Goal: Task Accomplishment & Management: Complete application form

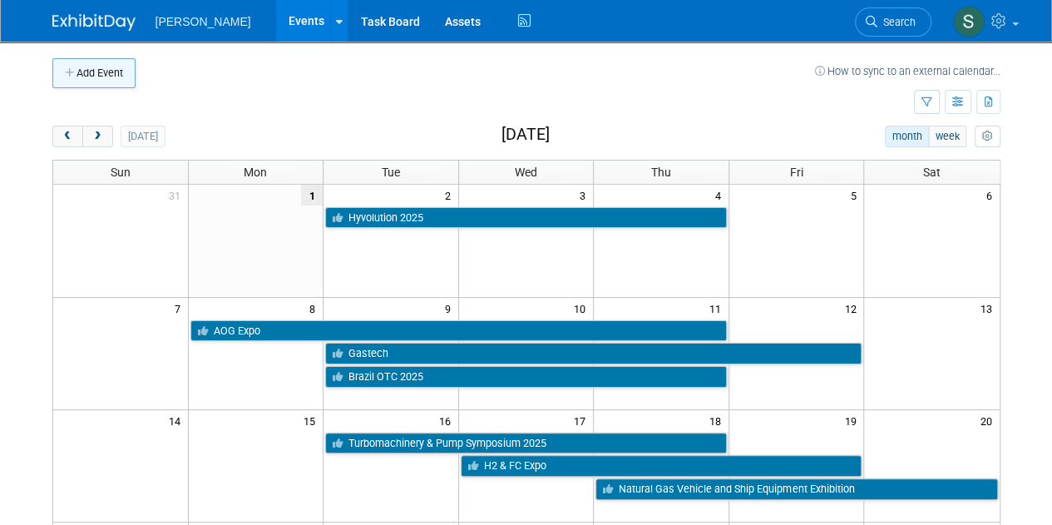
click at [103, 82] on button "Add Event" at bounding box center [93, 73] width 83 height 30
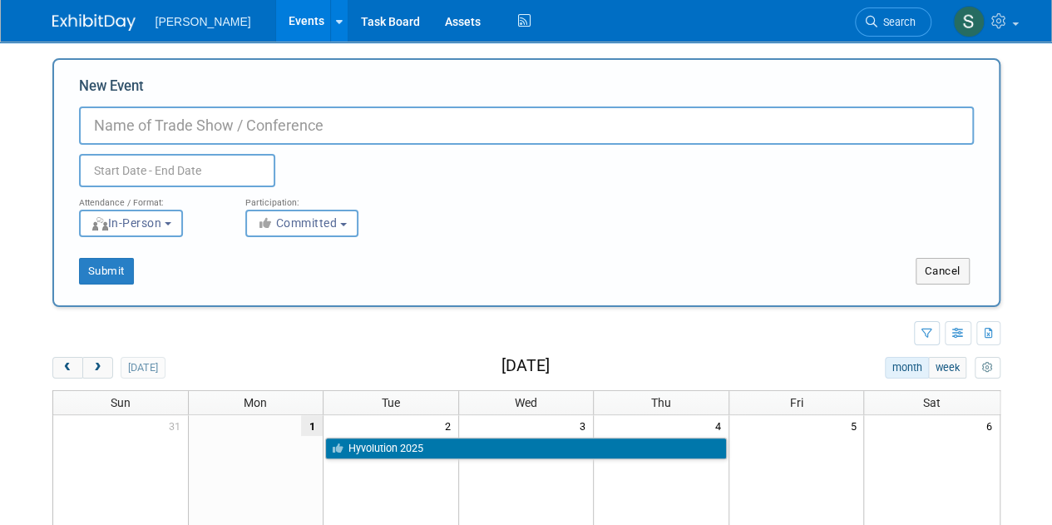
paste input "Tag der Industriekultur [GEOGRAPHIC_DATA]"
type input "Tag der Industriekultur [GEOGRAPHIC_DATA]"
click at [185, 175] on input "text" at bounding box center [177, 170] width 196 height 33
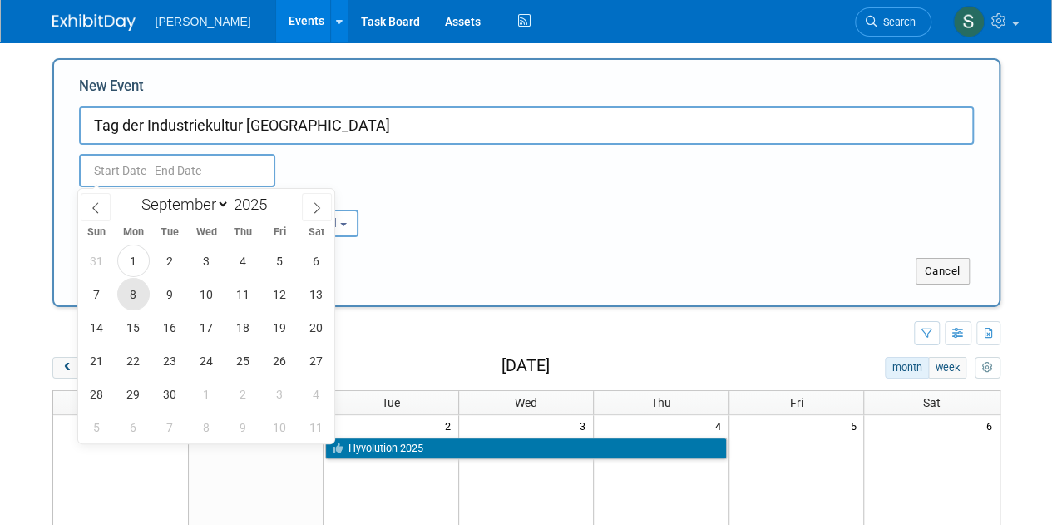
click at [132, 297] on span "8" at bounding box center [133, 294] width 32 height 32
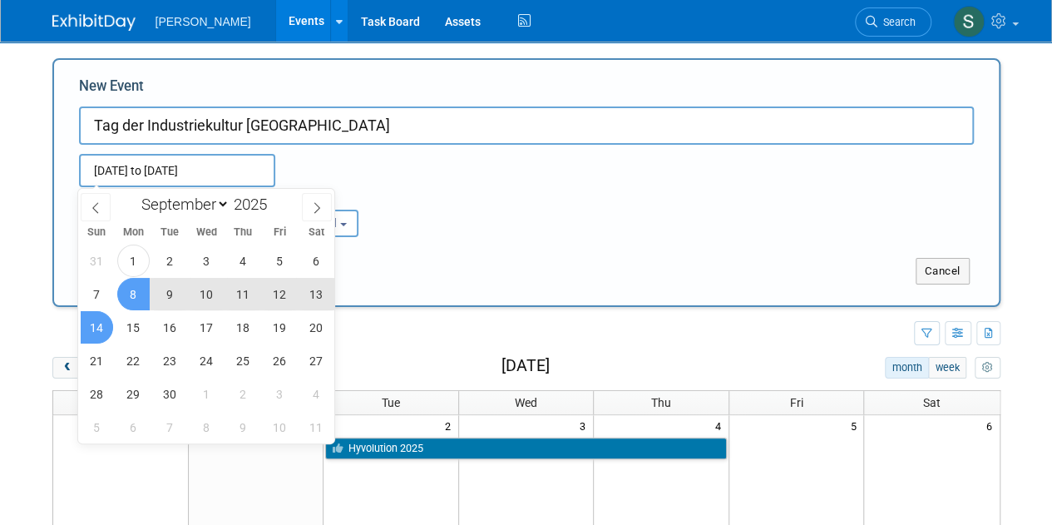
click at [108, 324] on span "14" at bounding box center [97, 327] width 32 height 32
type input "[DATE] to [DATE]"
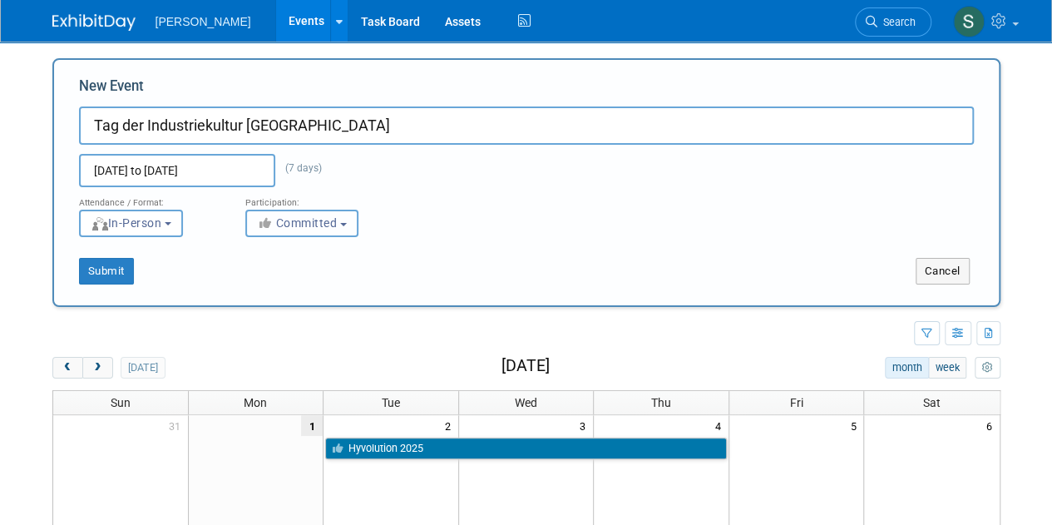
click at [293, 225] on span "Committed" at bounding box center [297, 222] width 81 height 13
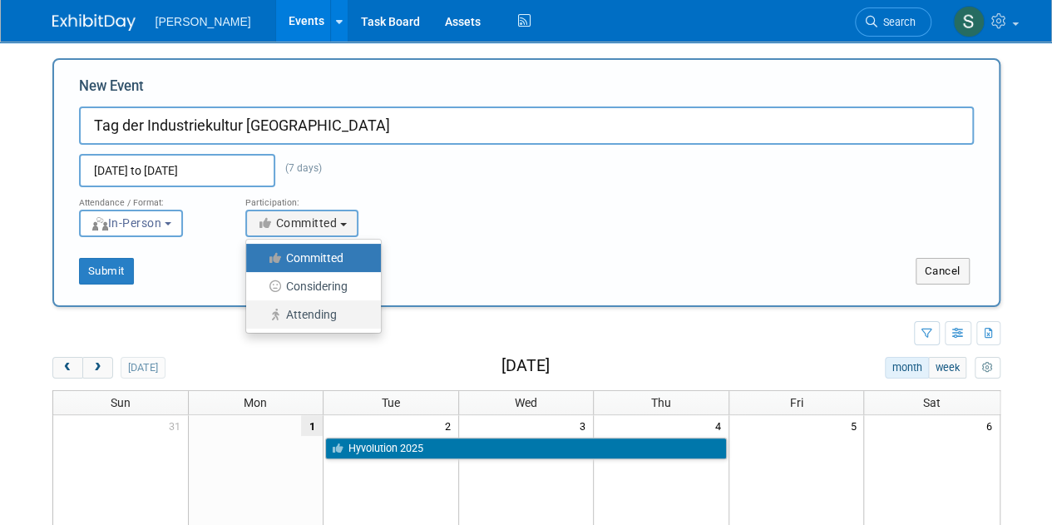
click at [320, 311] on label "Attending" at bounding box center [310, 315] width 110 height 22
click at [261, 311] on input "Attending" at bounding box center [255, 314] width 11 height 11
select select "101"
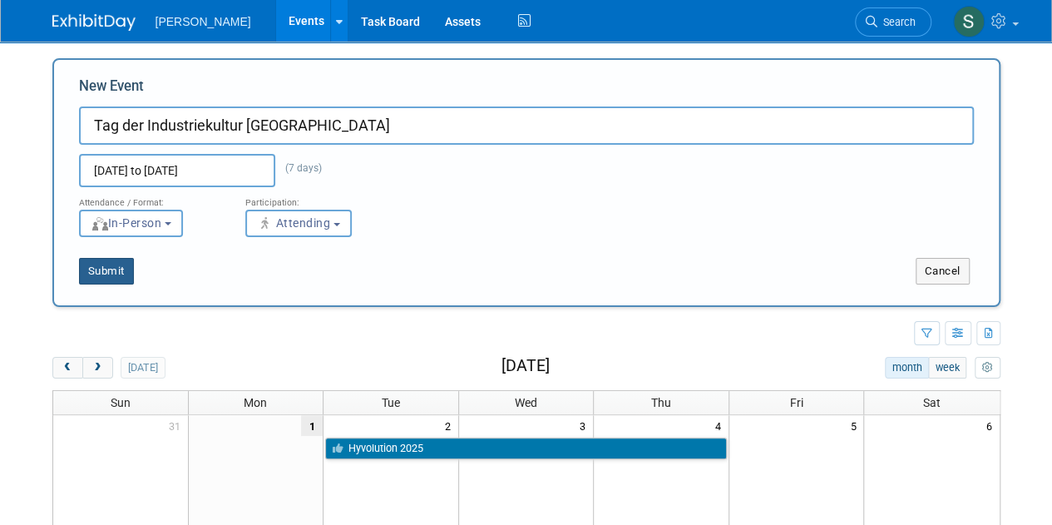
click at [112, 270] on button "Submit" at bounding box center [106, 271] width 55 height 27
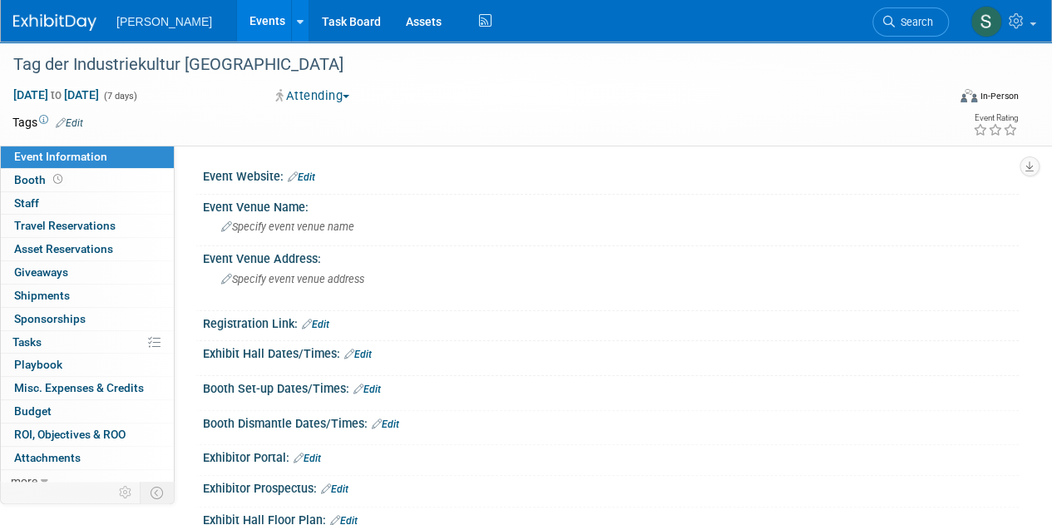
click at [77, 121] on link "Edit" at bounding box center [69, 123] width 27 height 12
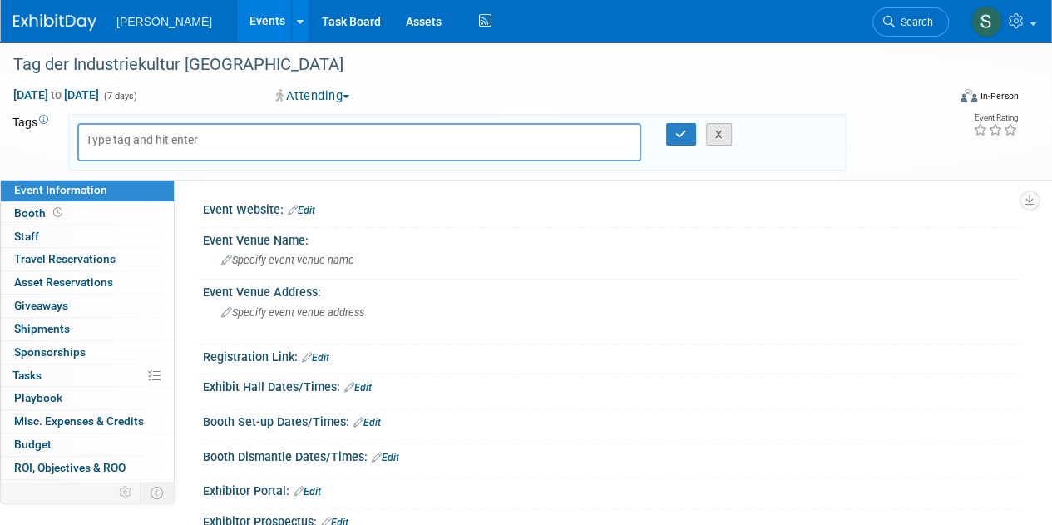
click at [707, 141] on button "X" at bounding box center [719, 134] width 26 height 23
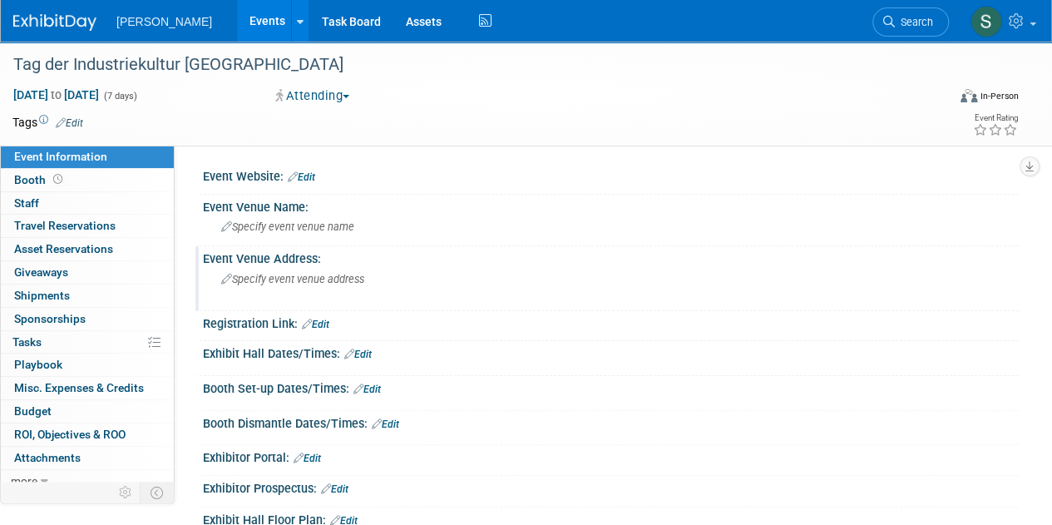
click at [286, 284] on span "Specify event venue address" at bounding box center [292, 279] width 143 height 12
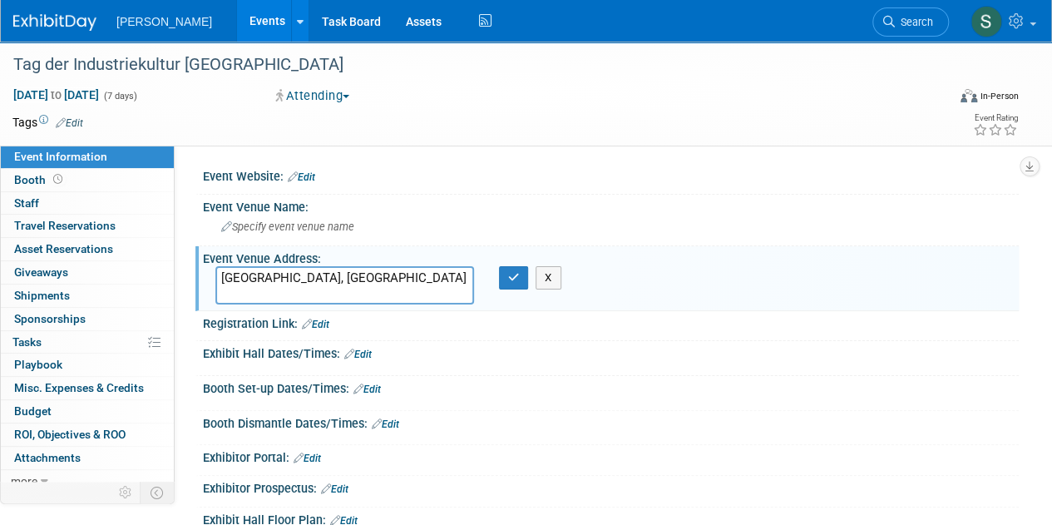
type textarea "Leipzig, Germany"
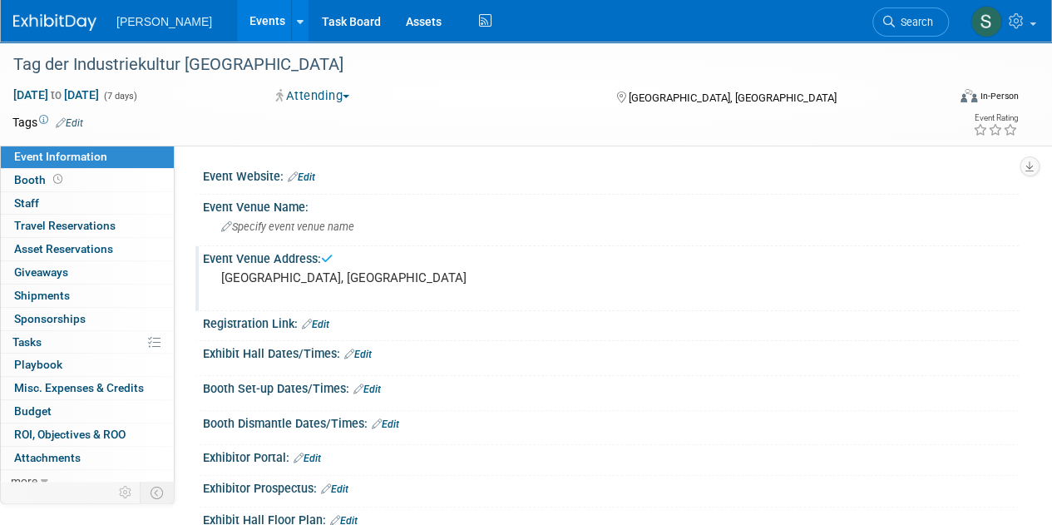
click at [237, 27] on link "Events" at bounding box center [267, 21] width 61 height 42
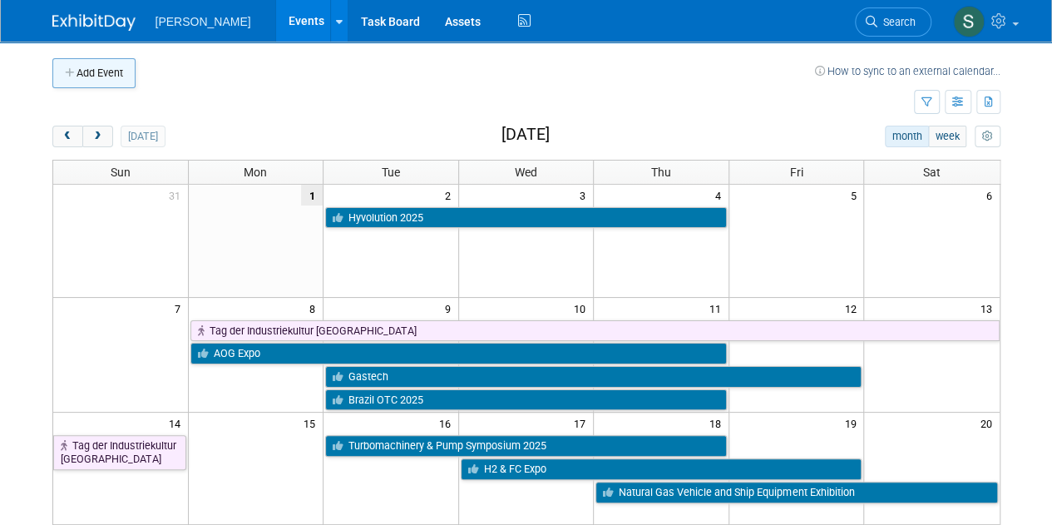
click at [83, 77] on button "Add Event" at bounding box center [93, 73] width 83 height 30
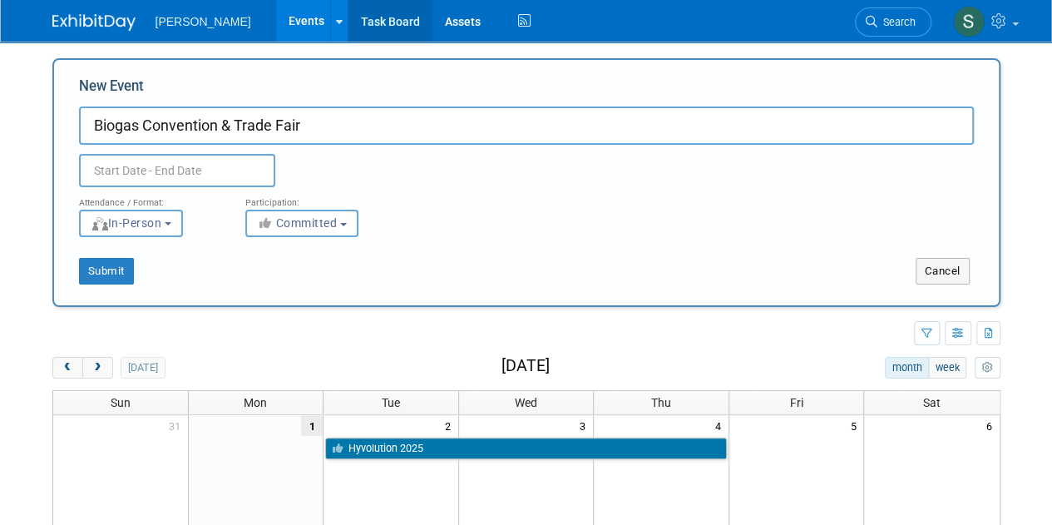
type input "Biogas Convention & Trade Fair"
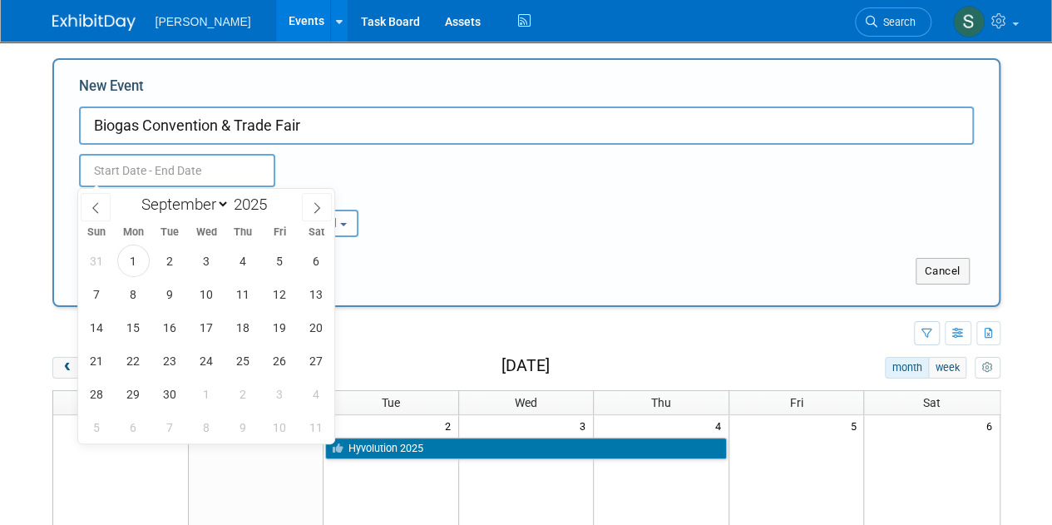
click at [160, 172] on input "text" at bounding box center [177, 170] width 196 height 33
click at [334, 204] on div "January February March April May June July August September October November De…" at bounding box center [206, 203] width 256 height 28
click at [326, 205] on span at bounding box center [317, 207] width 30 height 28
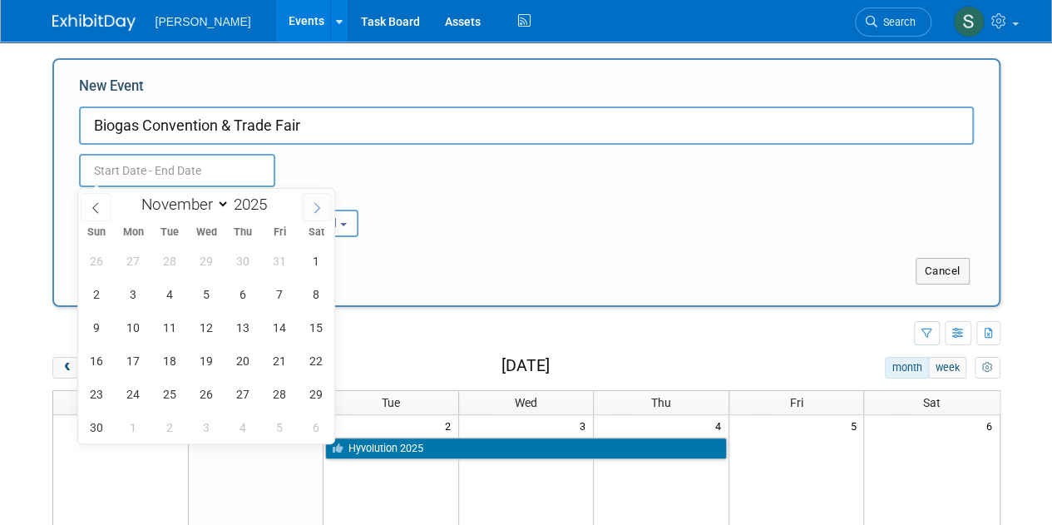
select select "11"
click at [171, 294] on span "9" at bounding box center [170, 294] width 32 height 32
click at [240, 299] on span "11" at bounding box center [243, 294] width 32 height 32
type input "Dec 9, 2025 to Dec 11, 2025"
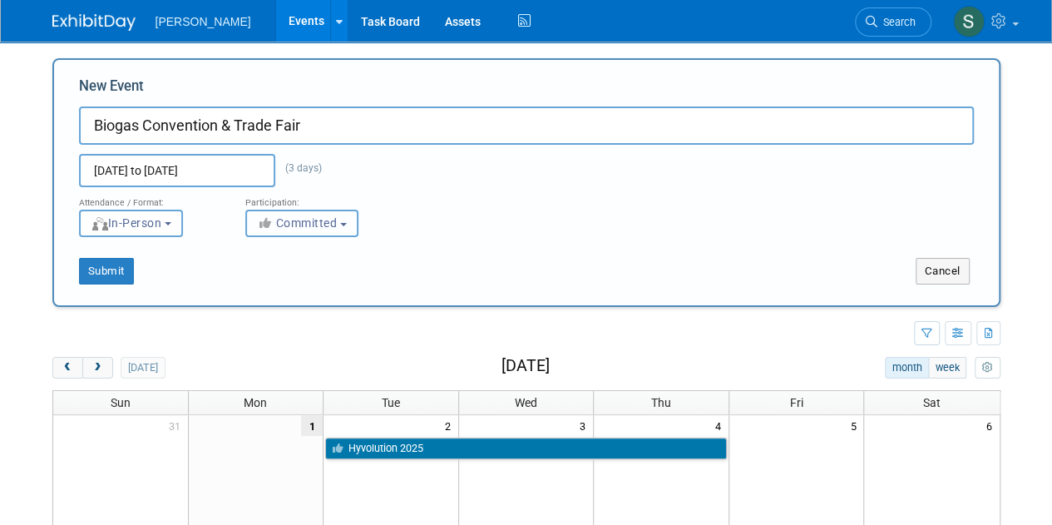
click at [257, 227] on icon "button" at bounding box center [266, 223] width 19 height 12
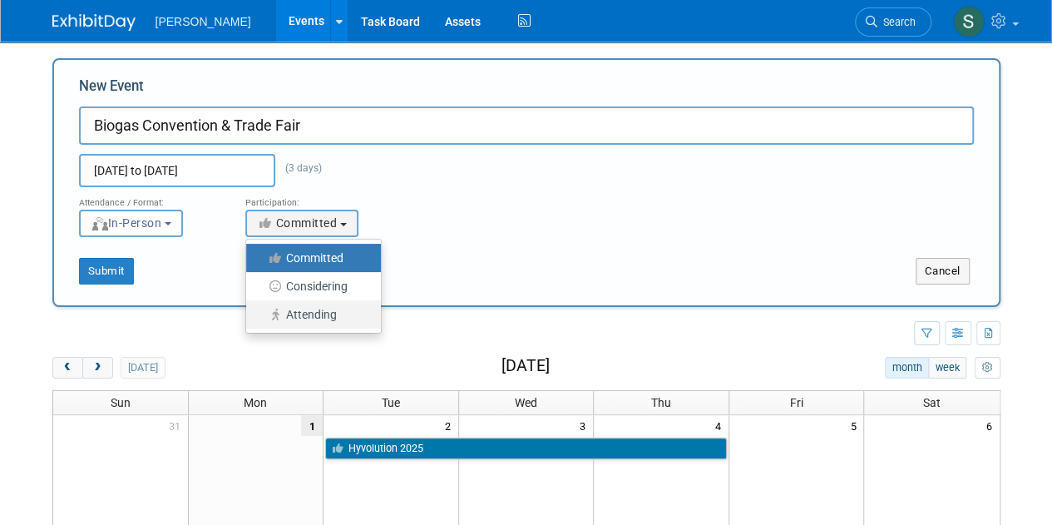
click at [289, 304] on label "Attending" at bounding box center [310, 315] width 110 height 22
click at [261, 309] on input "Attending" at bounding box center [255, 314] width 11 height 11
select select "101"
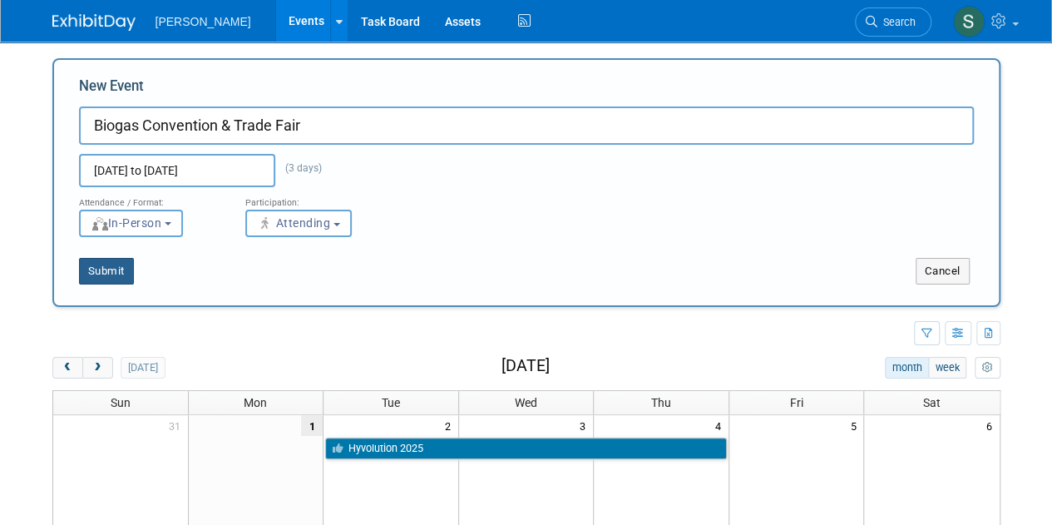
click at [101, 263] on button "Submit" at bounding box center [106, 271] width 55 height 27
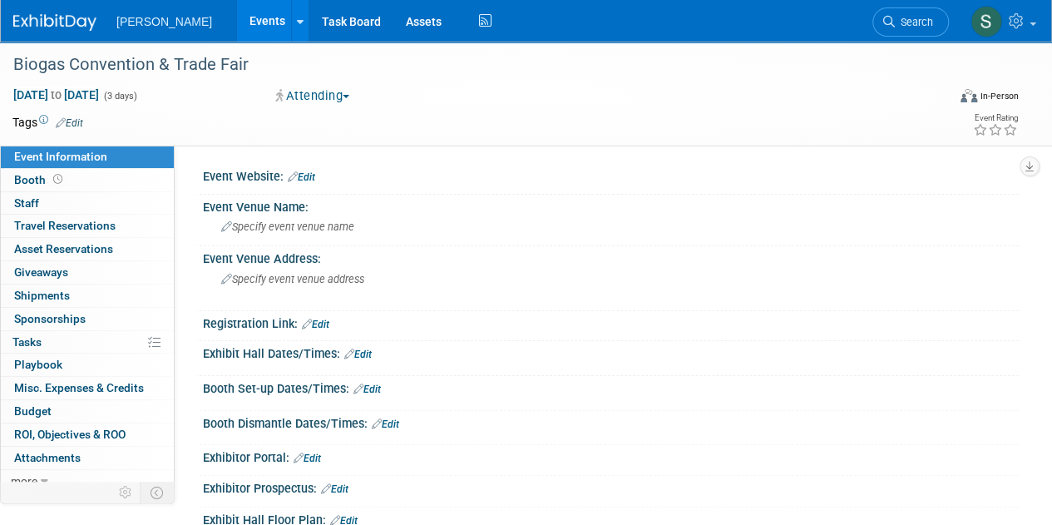
click at [304, 185] on div at bounding box center [610, 186] width 791 height 4
click at [305, 176] on link "Edit" at bounding box center [301, 177] width 27 height 12
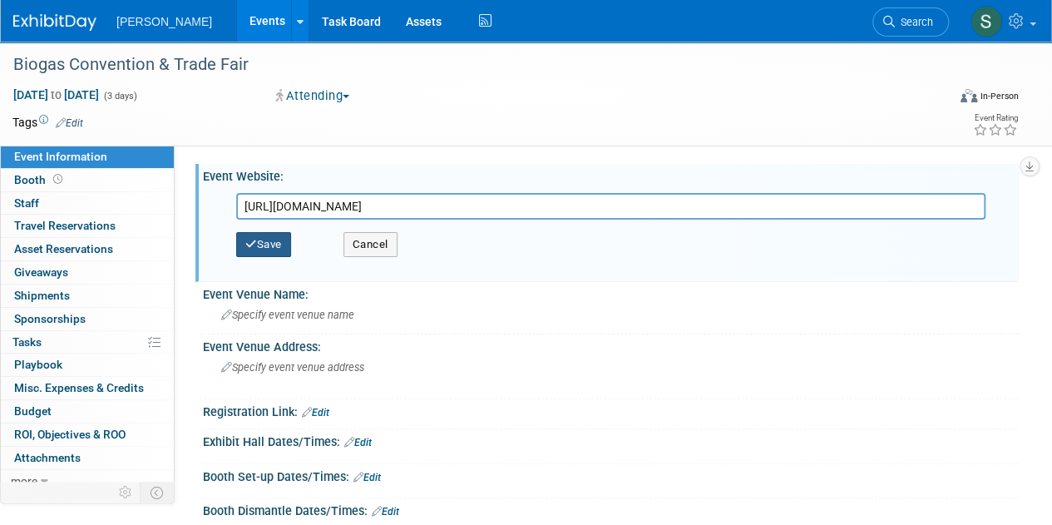
type input "https://www.biogas-convention.com/en/"
click at [261, 245] on button "Save" at bounding box center [263, 244] width 55 height 25
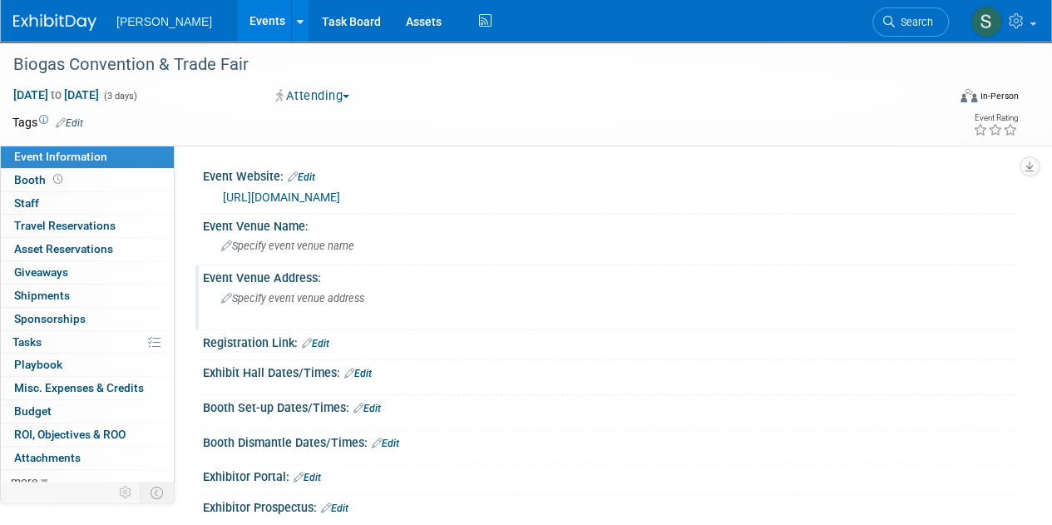
click at [260, 303] on span "Specify event venue address" at bounding box center [292, 298] width 143 height 12
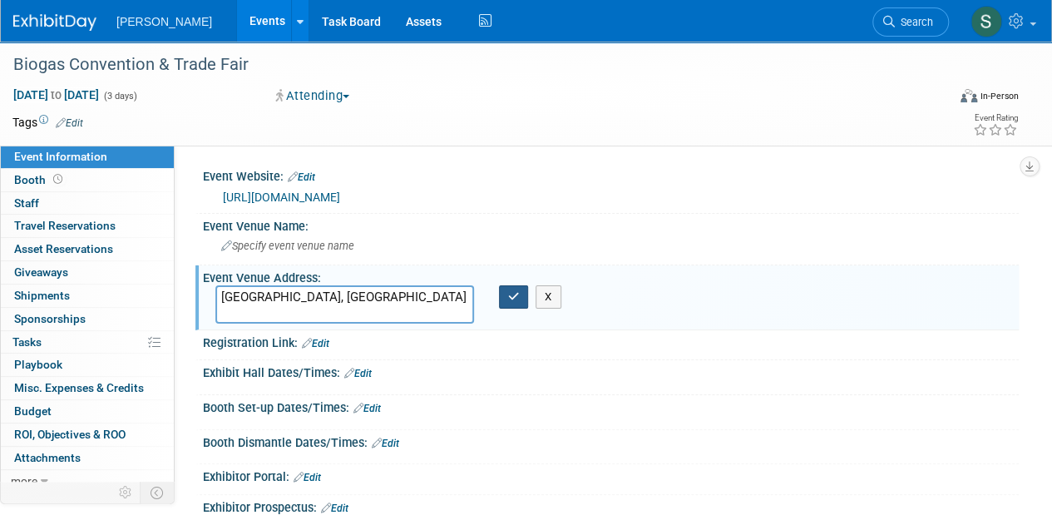
type textarea "Nuremburg, Germany"
click at [517, 299] on icon "button" at bounding box center [514, 296] width 12 height 11
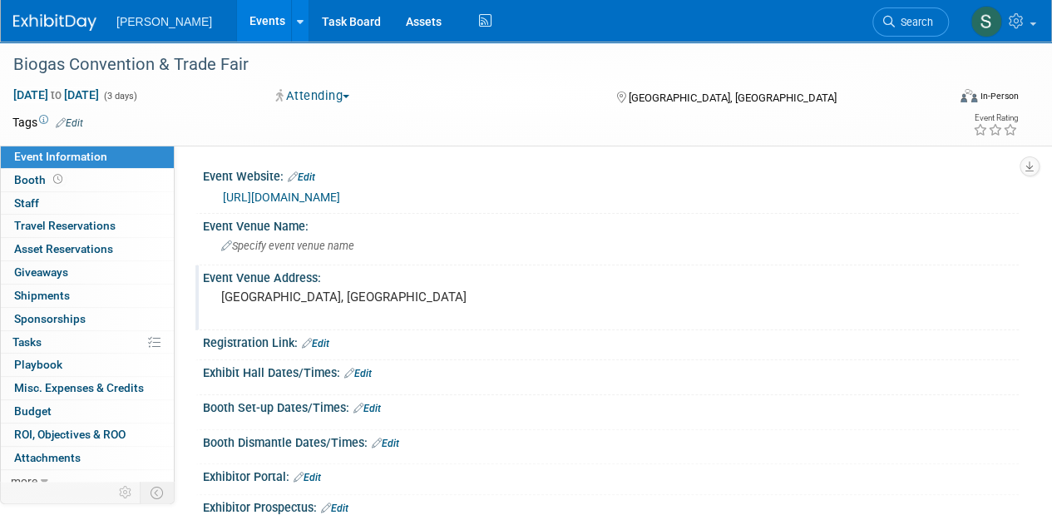
click at [271, 295] on pre "Nuremburg, Germany" at bounding box center [373, 296] width 304 height 15
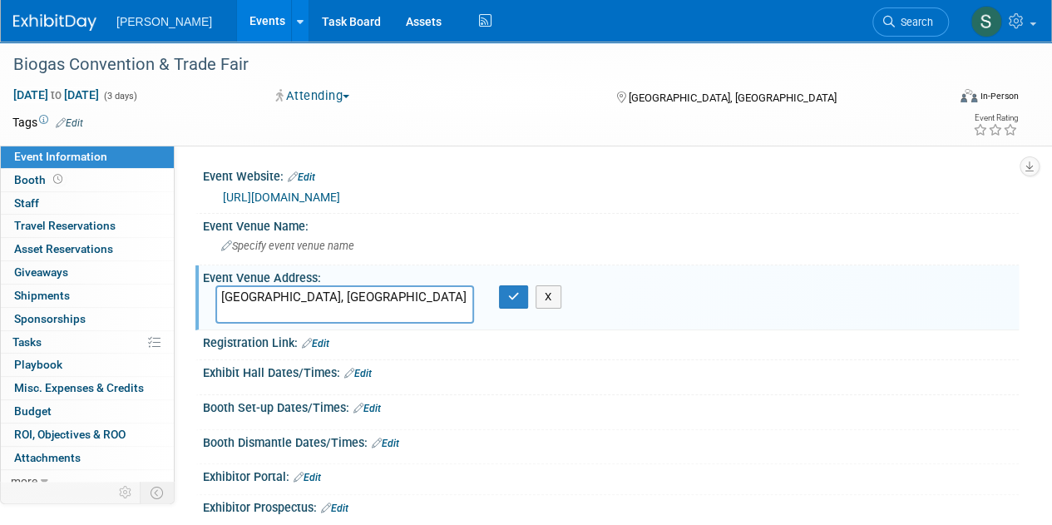
click at [271, 295] on textarea "Nuremburg, Germany" at bounding box center [344, 304] width 259 height 38
type textarea "[GEOGRAPHIC_DATA], [GEOGRAPHIC_DATA]"
click at [502, 301] on button "button" at bounding box center [514, 296] width 30 height 23
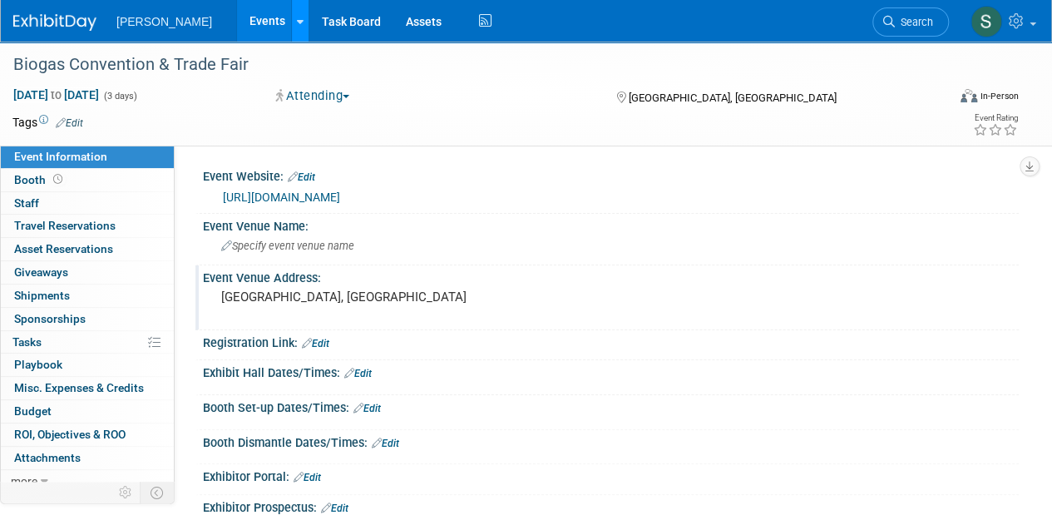
click at [297, 22] on icon at bounding box center [300, 22] width 7 height 11
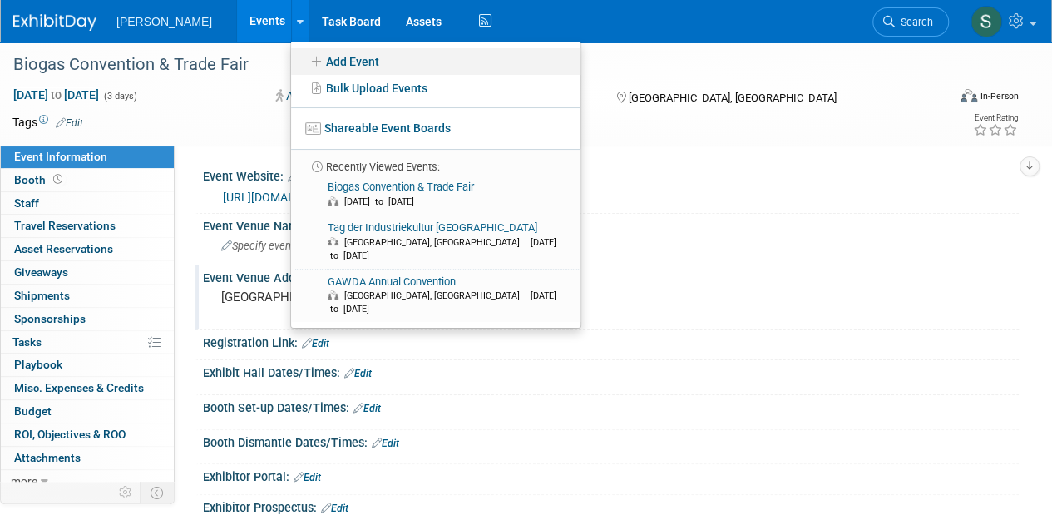
click at [311, 61] on link "Add Event" at bounding box center [435, 61] width 289 height 27
